Goal: Ask a question

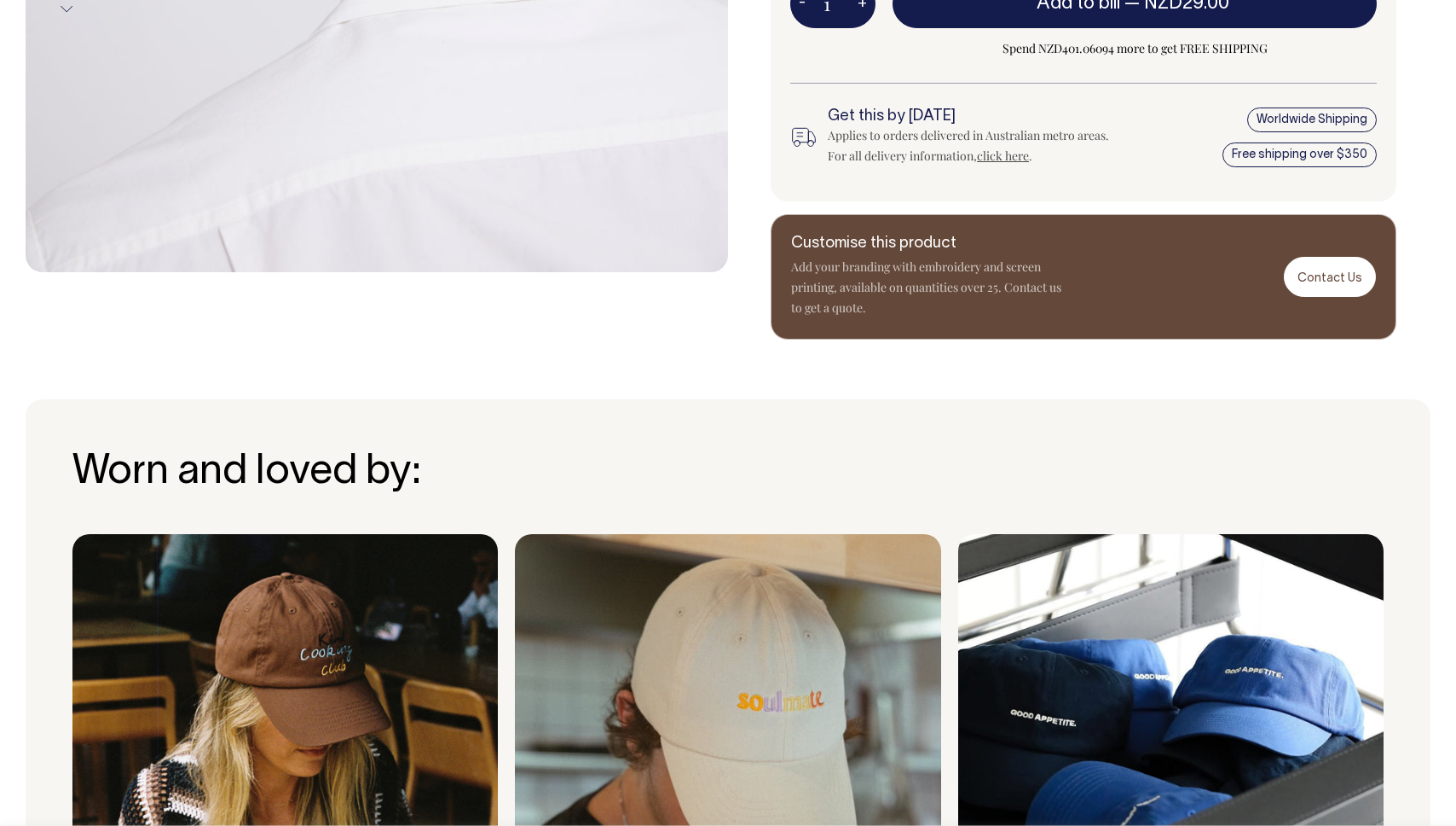
scroll to position [872, 0]
click at [1325, 283] on link "Contact Us" at bounding box center [1330, 276] width 92 height 40
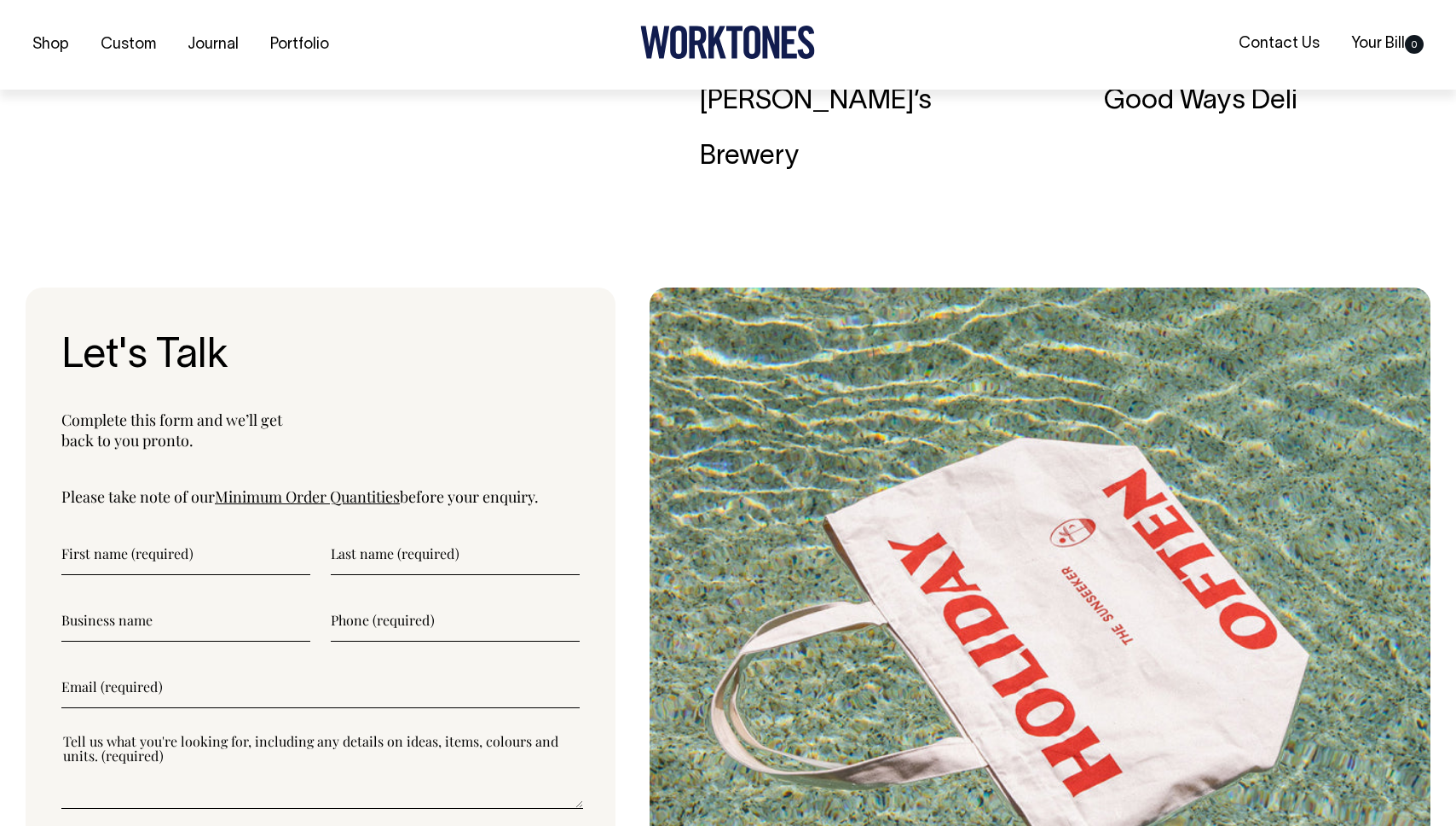
scroll to position [5599, 0]
click at [134, 531] on input"] "text" at bounding box center [186, 553] width 249 height 43
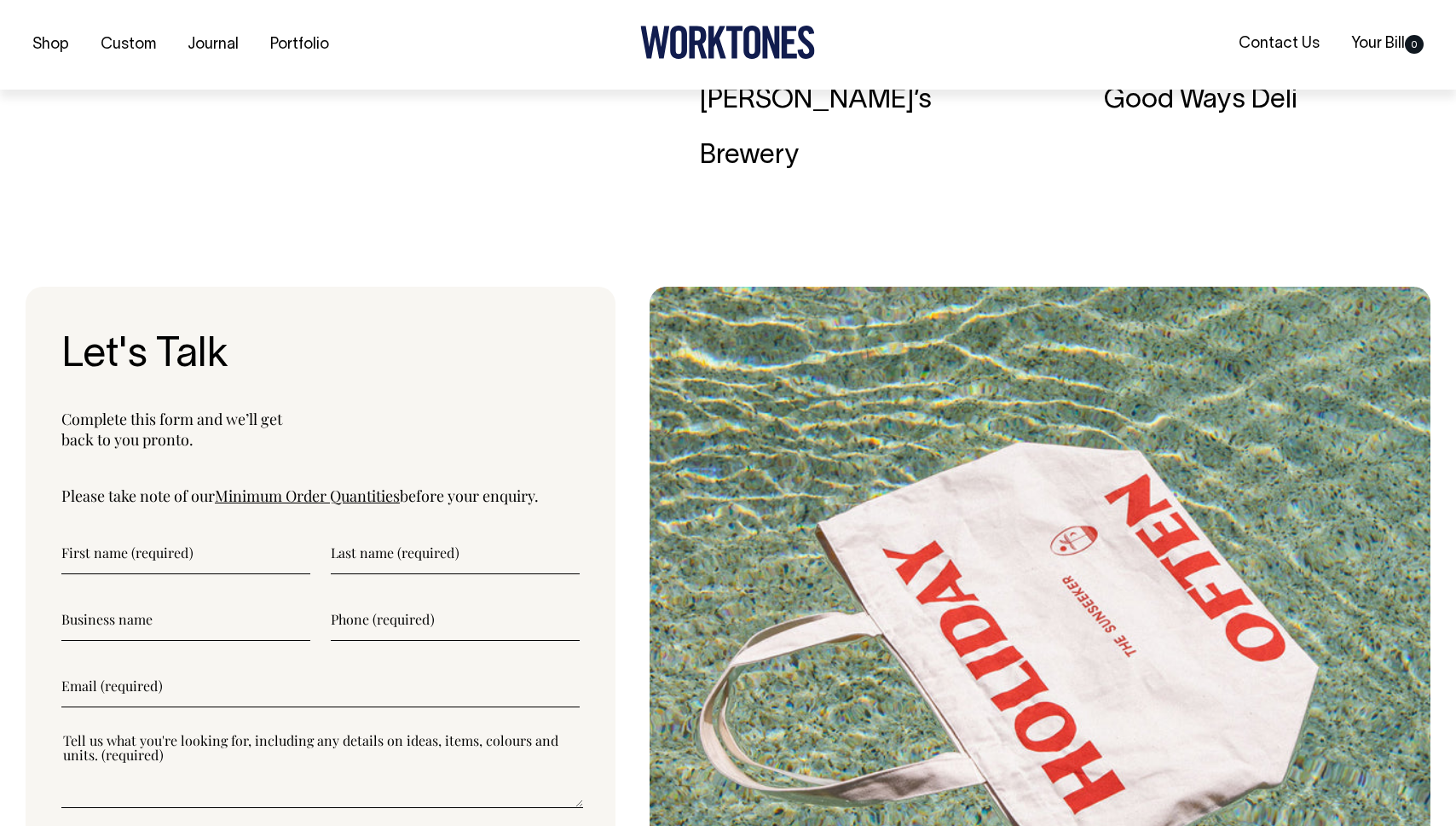
click at [402, 531] on input"] "text" at bounding box center [456, 553] width 249 height 43
click at [143, 531] on input"] "text" at bounding box center [186, 553] width 249 height 43
type input"] "Cam"
type input"] "Neate"
type input"] "0273394320"
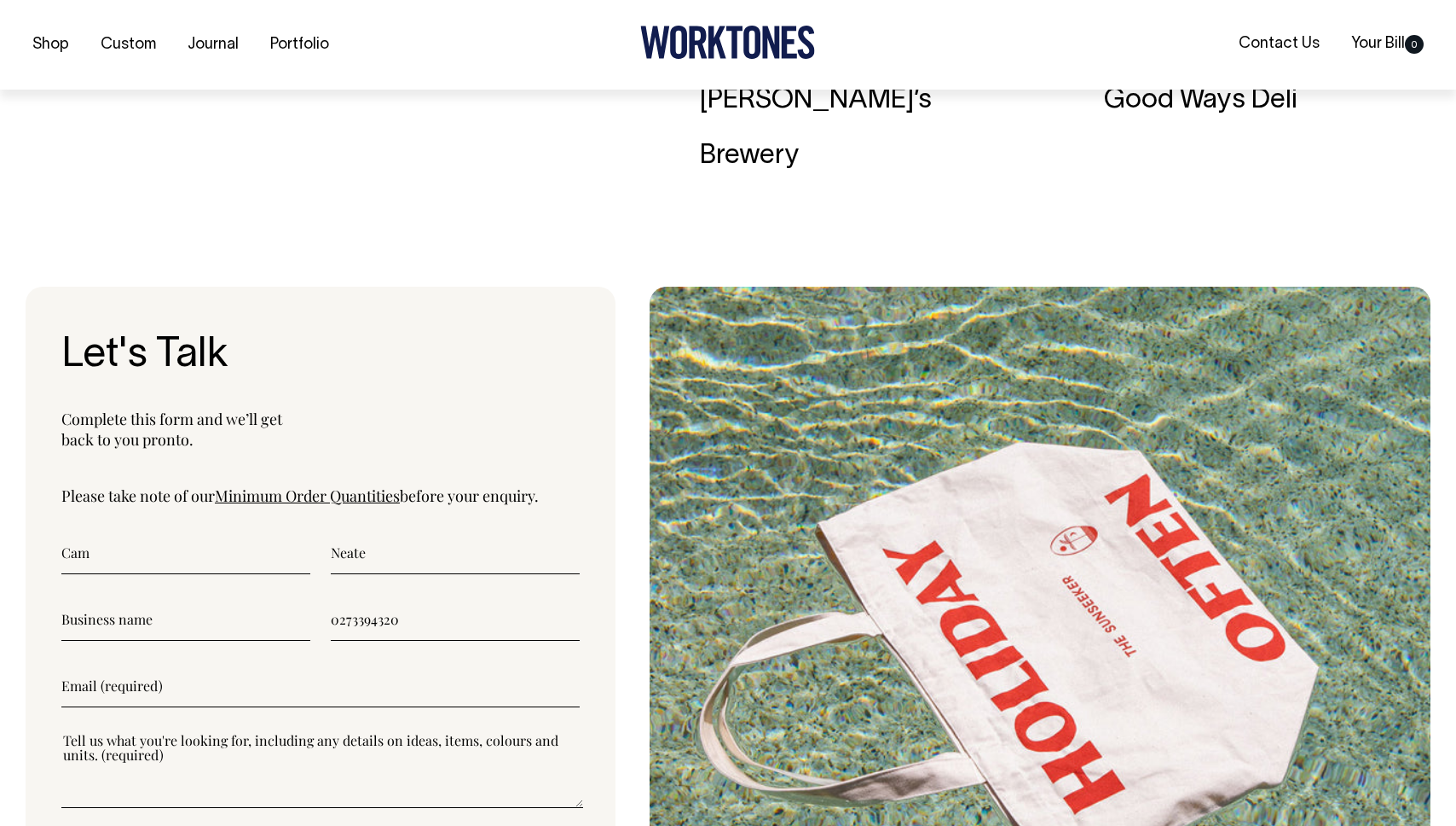
type input"] "camneate@gmail.com"
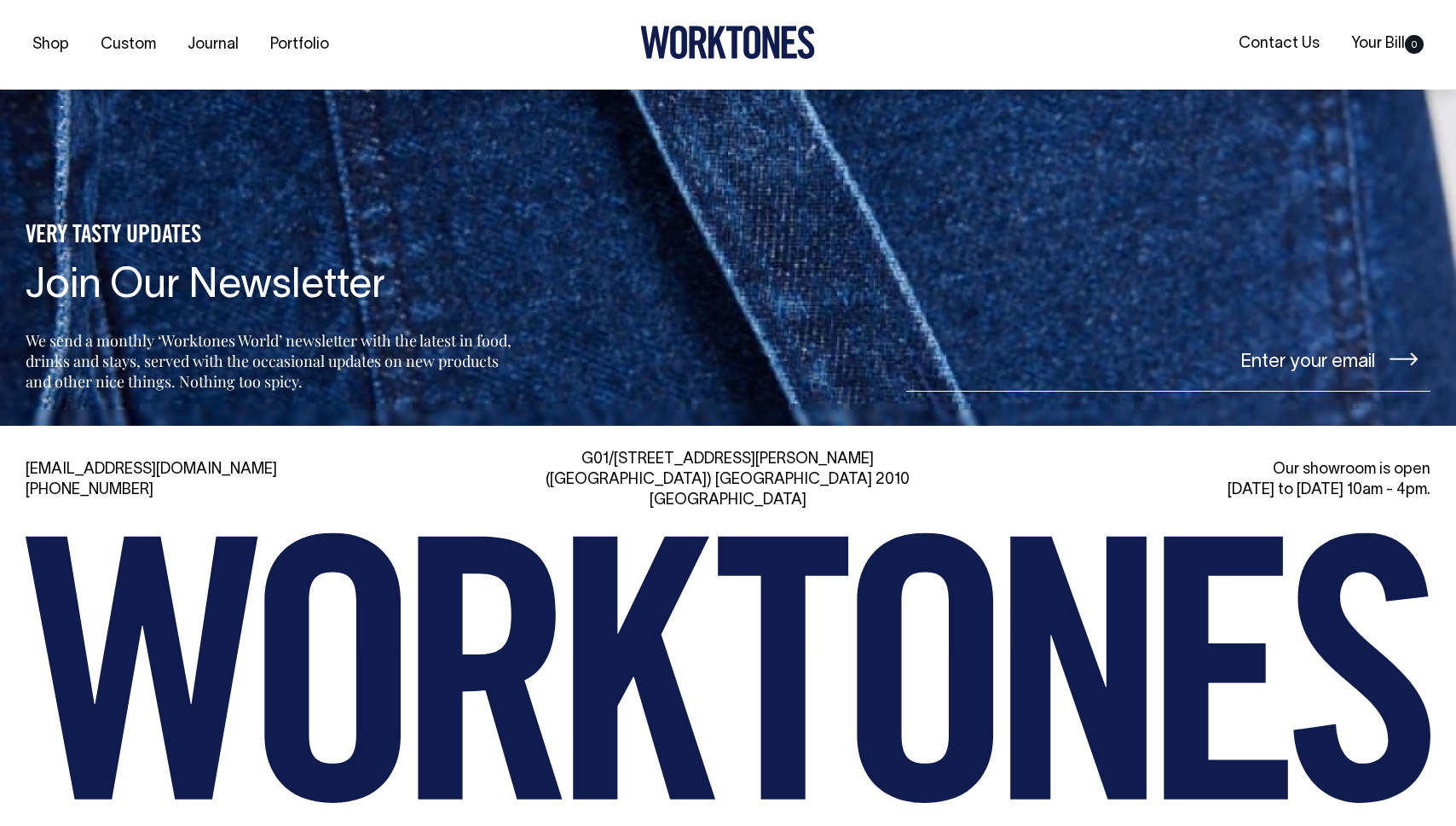
scroll to position [7256, 0]
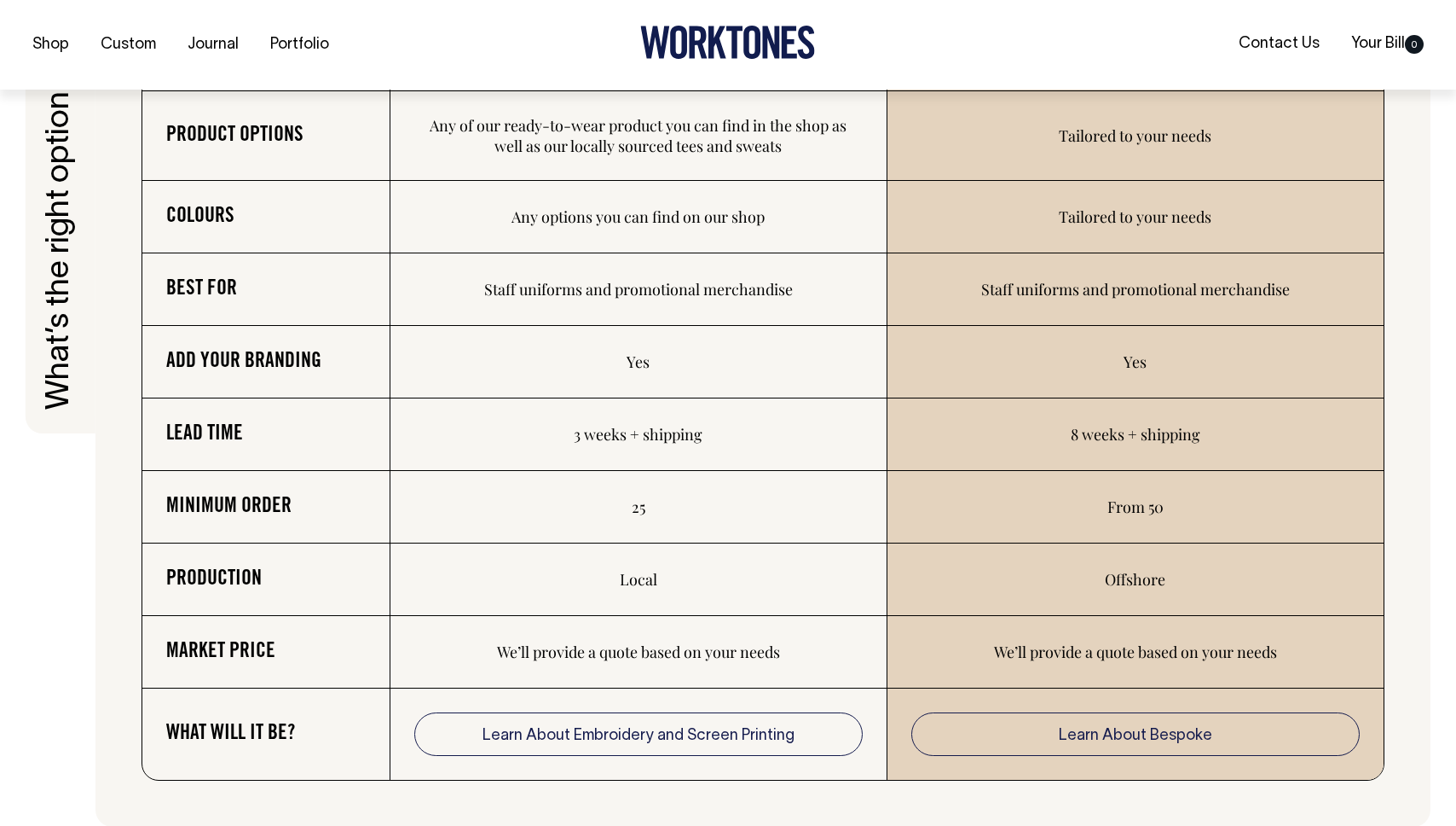
scroll to position [2719, 0]
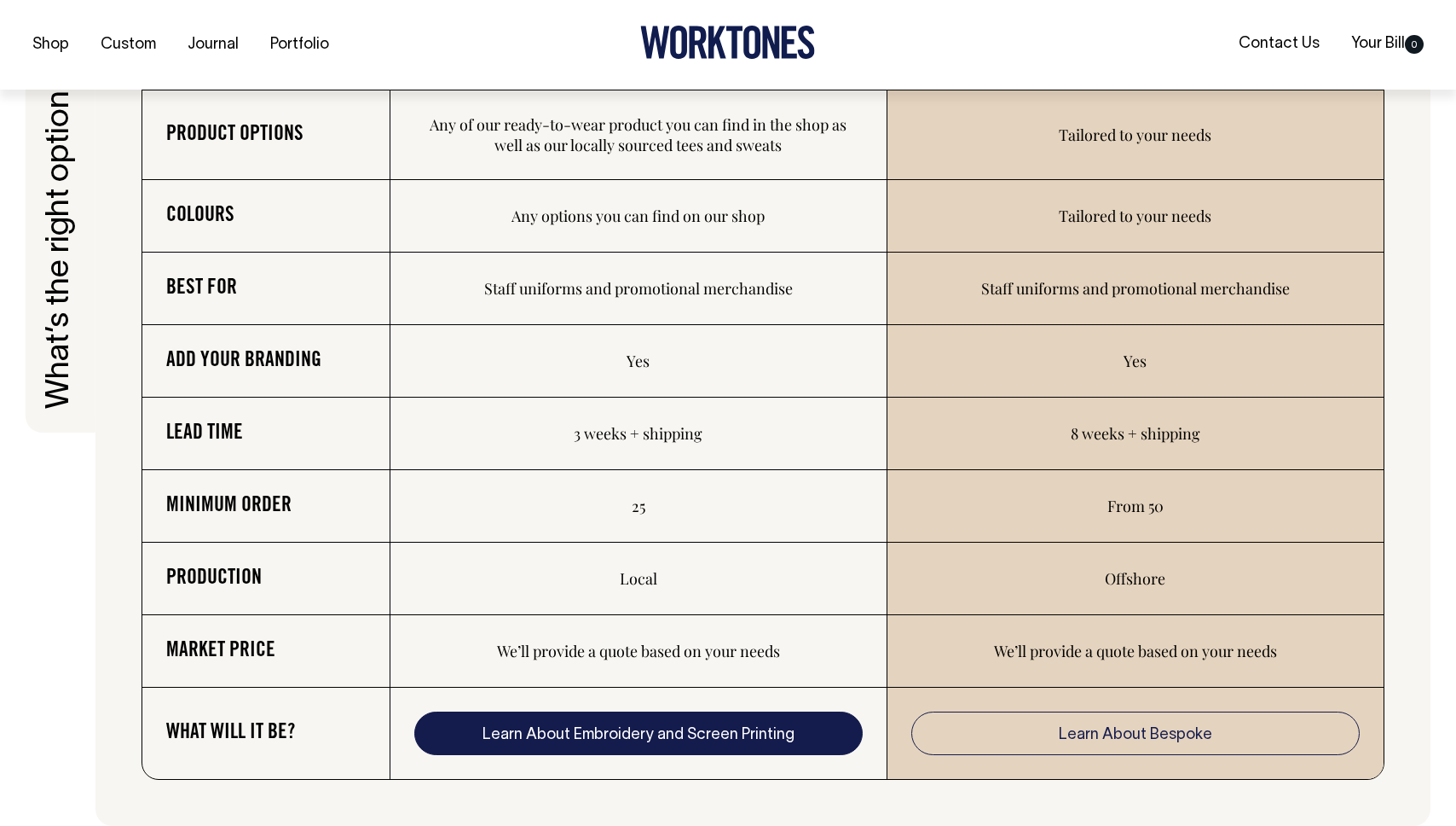
click at [616, 738] on link "Learn About Embroidery and Screen Printing" at bounding box center [638, 734] width 447 height 45
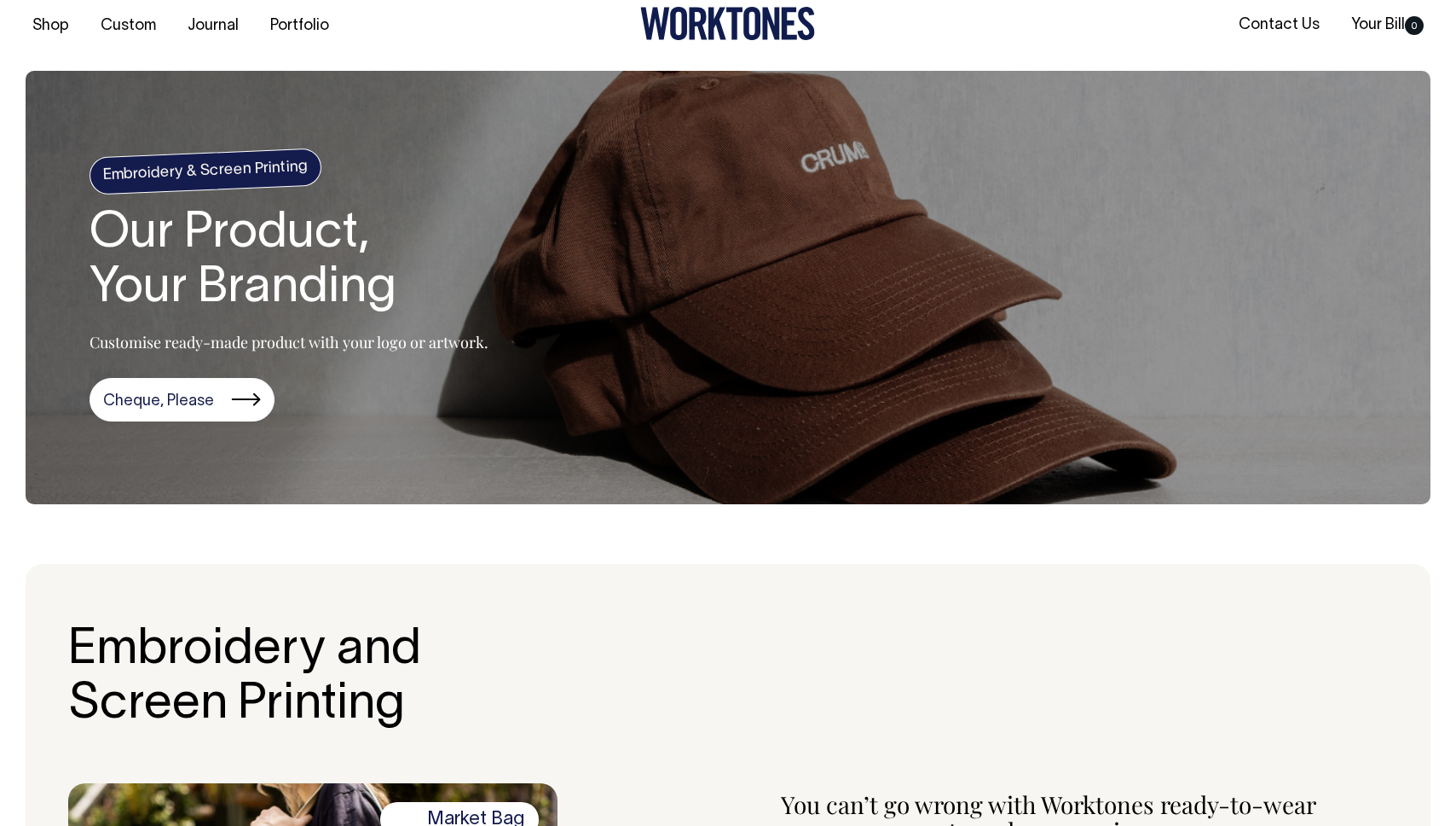
scroll to position [19, 0]
click at [154, 406] on link "Cheque, Please" at bounding box center [181, 400] width 185 height 45
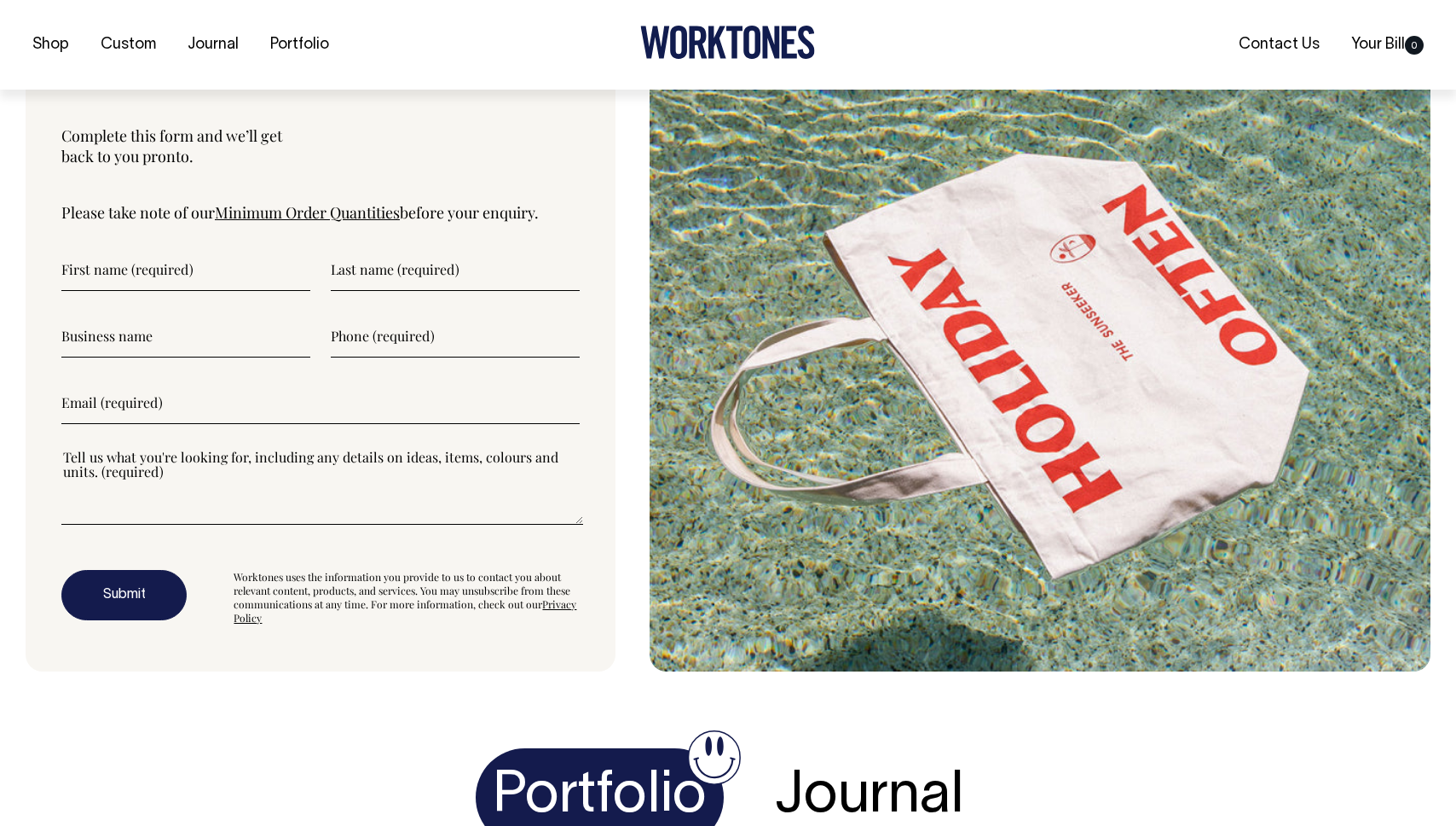
scroll to position [4563, 0]
